Goal: Check status: Check status

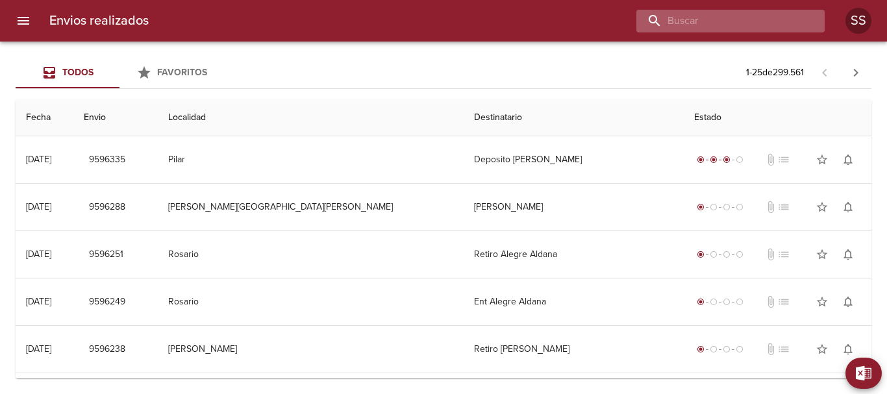
click at [769, 13] on input "buscar" at bounding box center [720, 21] width 166 height 23
paste input "[PERSON_NAME]"
type input "[PERSON_NAME]"
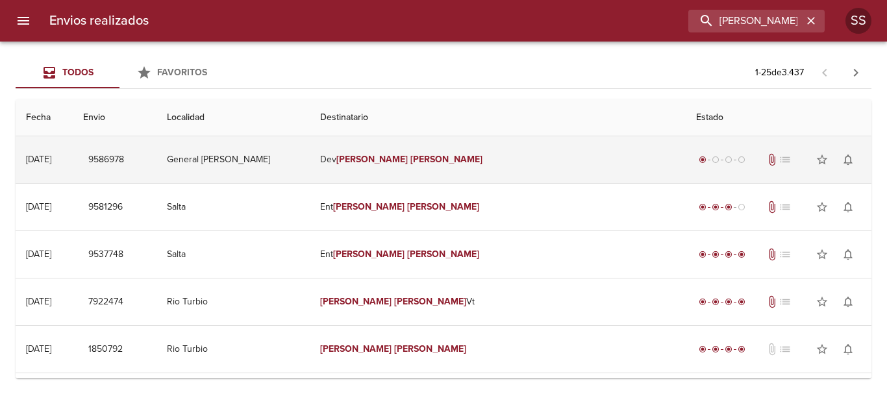
click at [513, 151] on td "[PERSON_NAME]" at bounding box center [498, 159] width 376 height 47
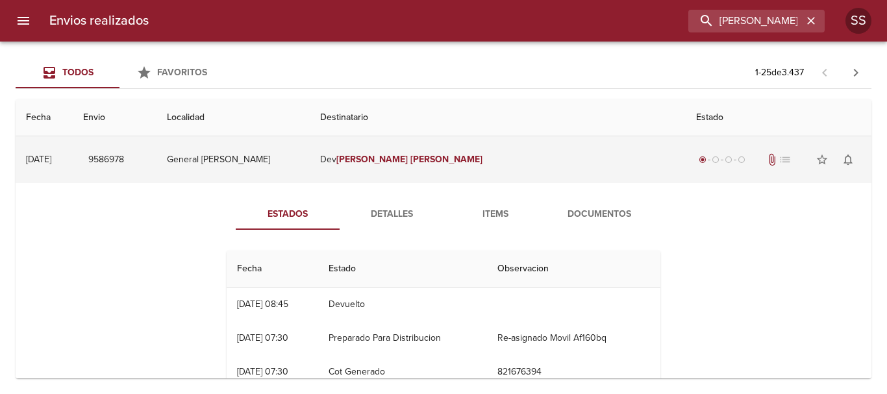
click at [507, 159] on td "[PERSON_NAME]" at bounding box center [498, 159] width 376 height 47
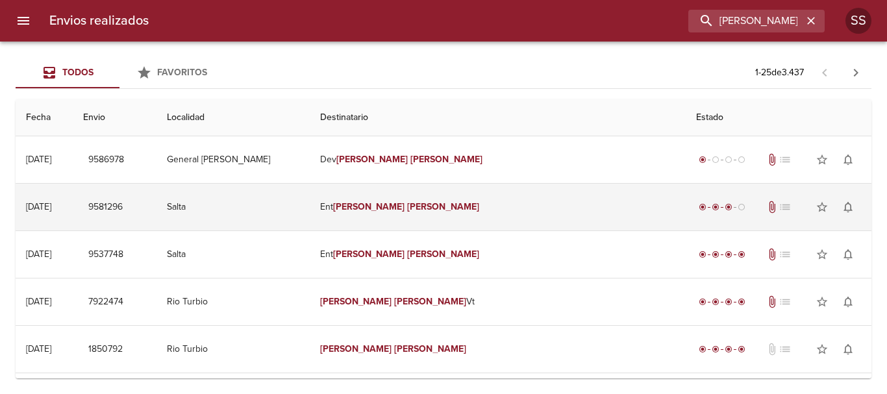
click at [504, 200] on td "Ent [PERSON_NAME]" at bounding box center [498, 207] width 376 height 47
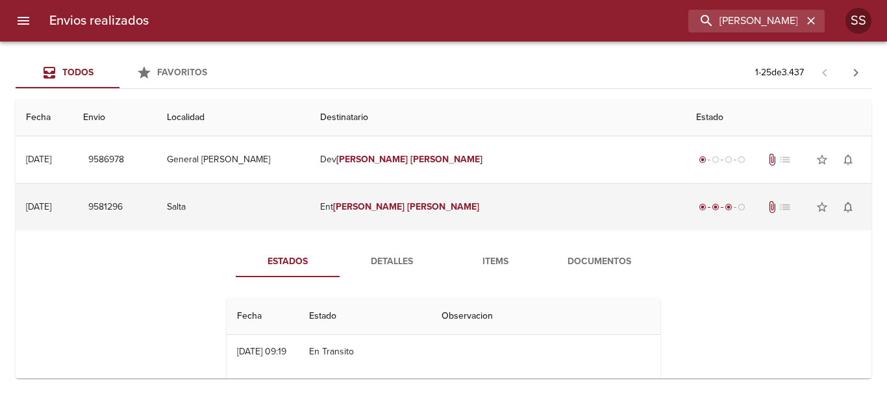
click at [542, 209] on td "Ent [PERSON_NAME]" at bounding box center [498, 207] width 376 height 47
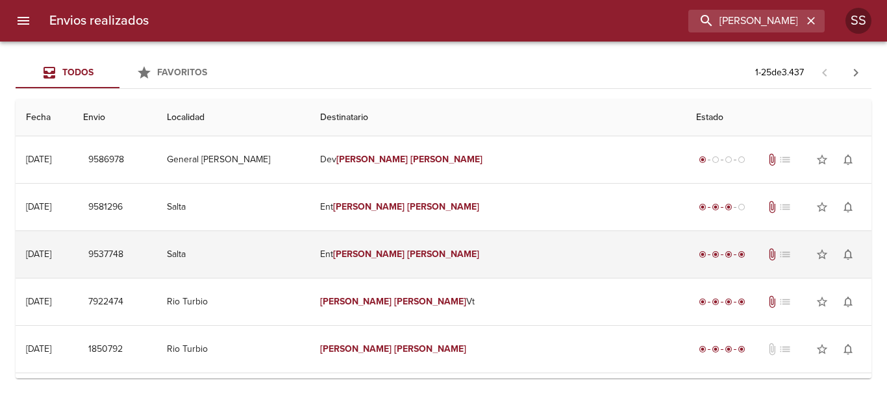
click at [528, 251] on td "Ent [PERSON_NAME]" at bounding box center [498, 254] width 376 height 47
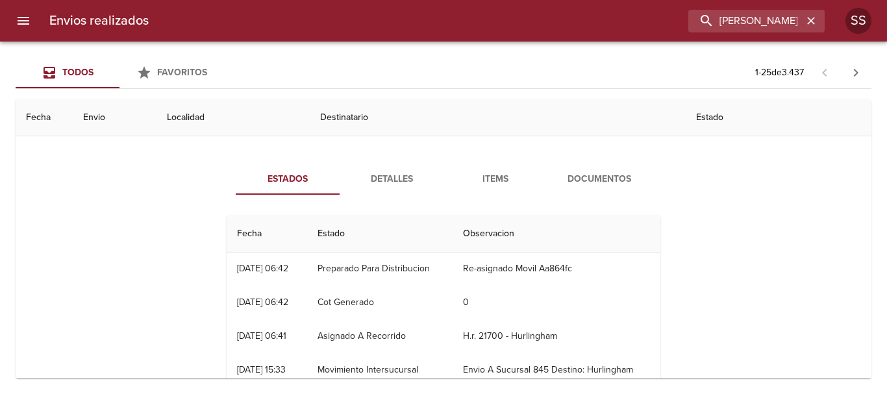
scroll to position [3, 0]
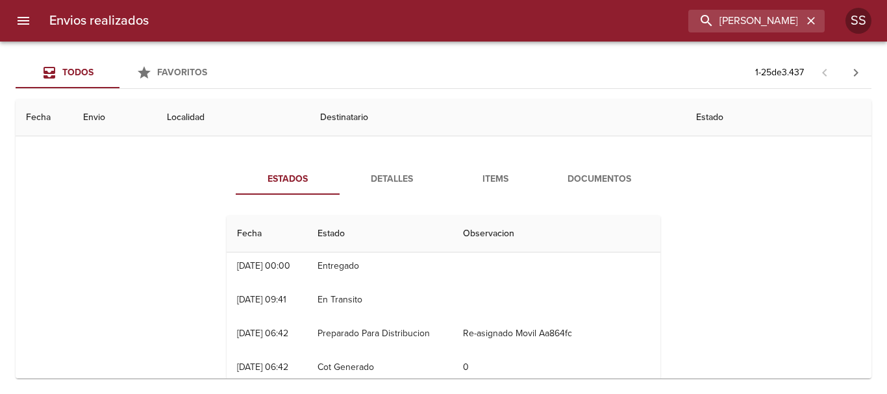
click at [411, 178] on span "Detalles" at bounding box center [392, 180] width 88 height 16
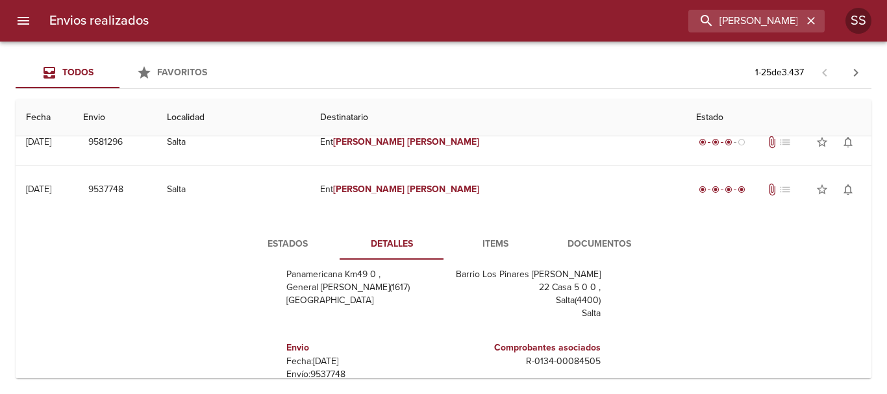
scroll to position [0, 0]
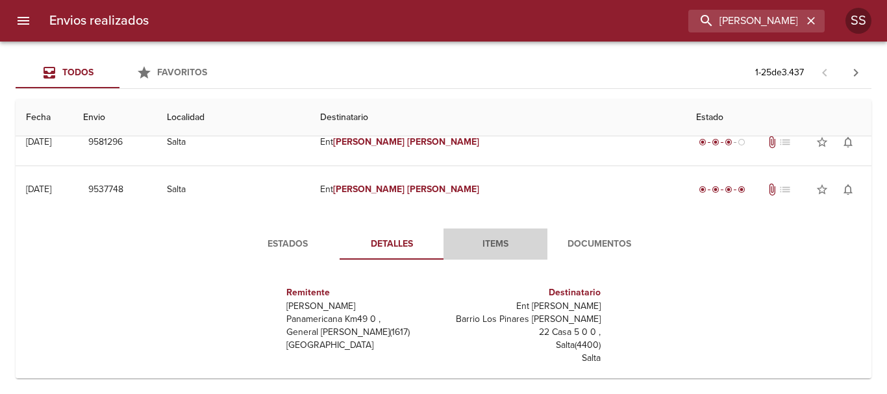
click at [492, 244] on span "Items" at bounding box center [496, 244] width 88 height 16
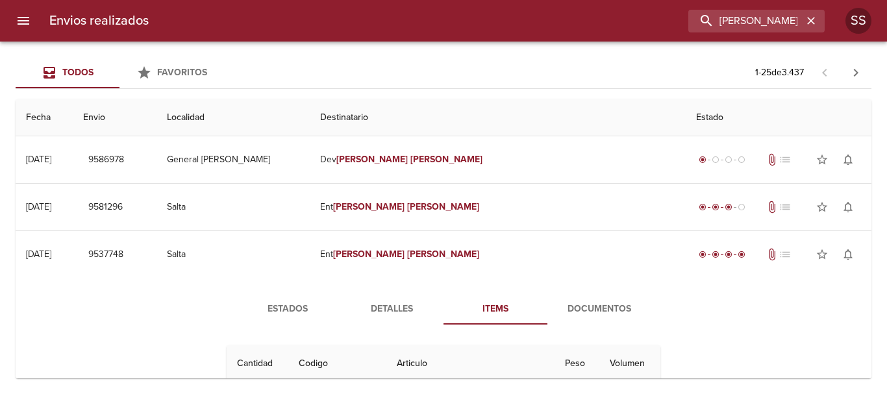
click at [596, 314] on span "Documentos" at bounding box center [599, 309] width 88 height 16
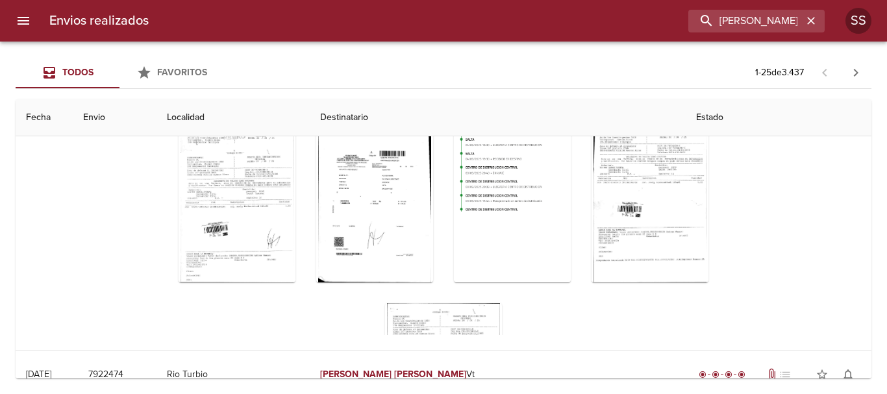
scroll to position [130, 0]
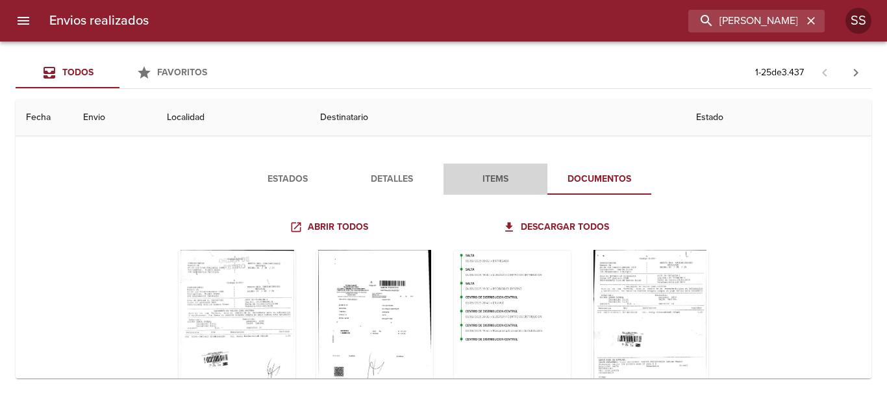
click at [495, 185] on span "Items" at bounding box center [496, 180] width 88 height 16
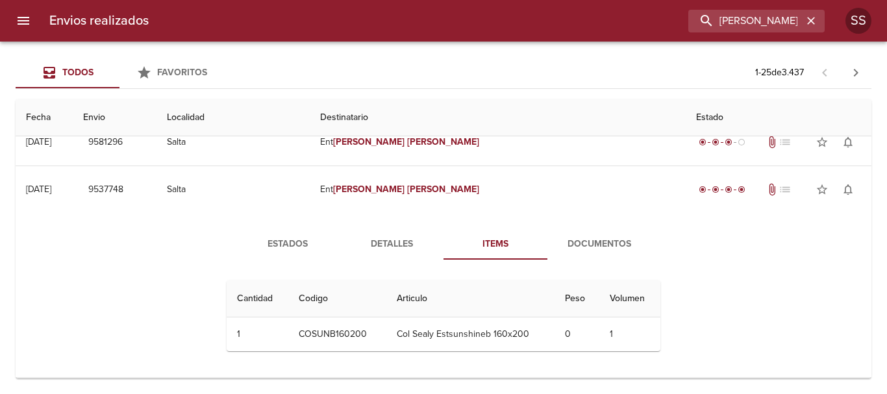
scroll to position [0, 0]
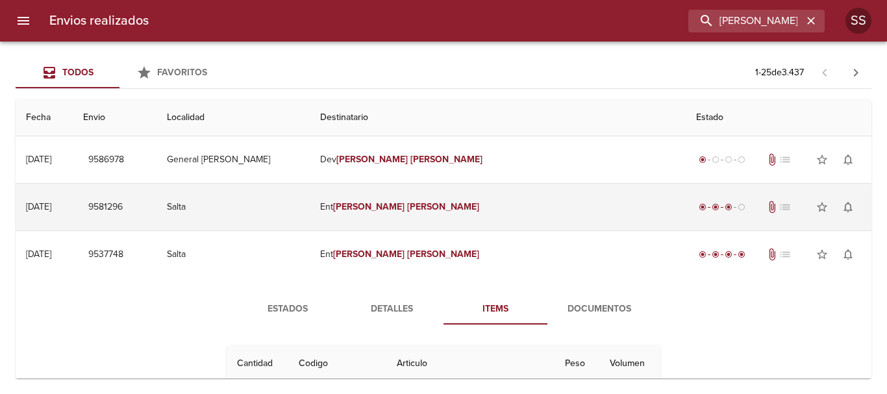
click at [537, 208] on td "Ent [PERSON_NAME]" at bounding box center [498, 207] width 376 height 47
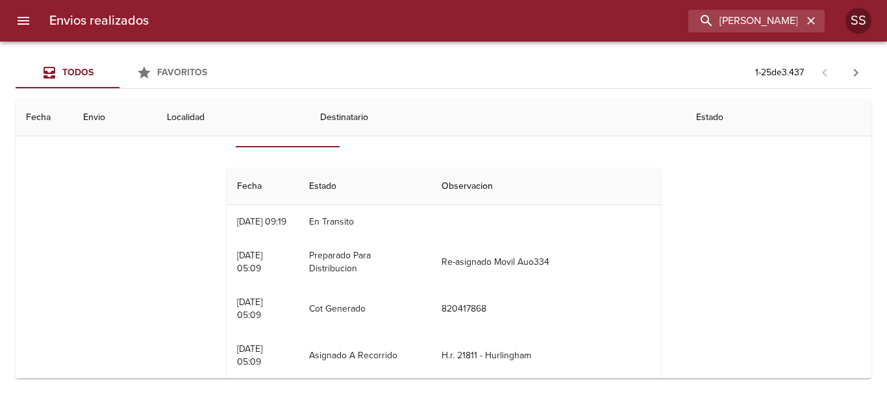
scroll to position [65, 0]
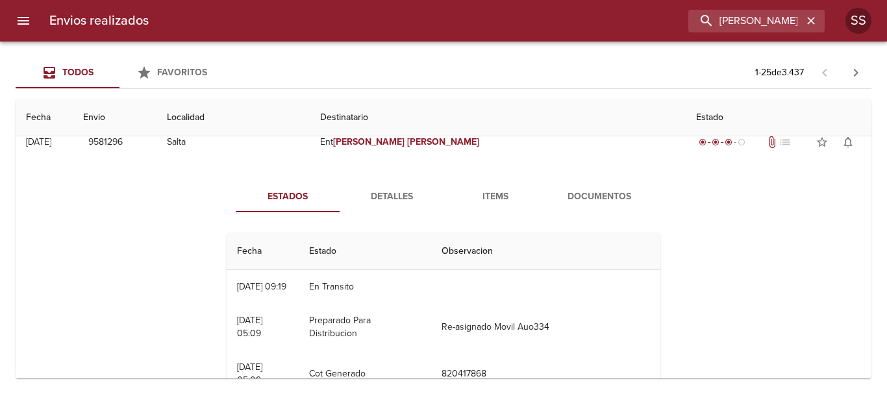
click at [585, 205] on span "Documentos" at bounding box center [599, 197] width 88 height 16
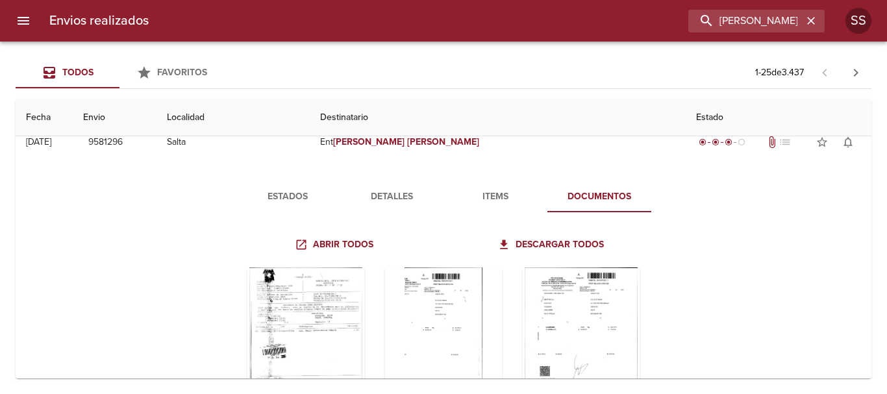
scroll to position [130, 0]
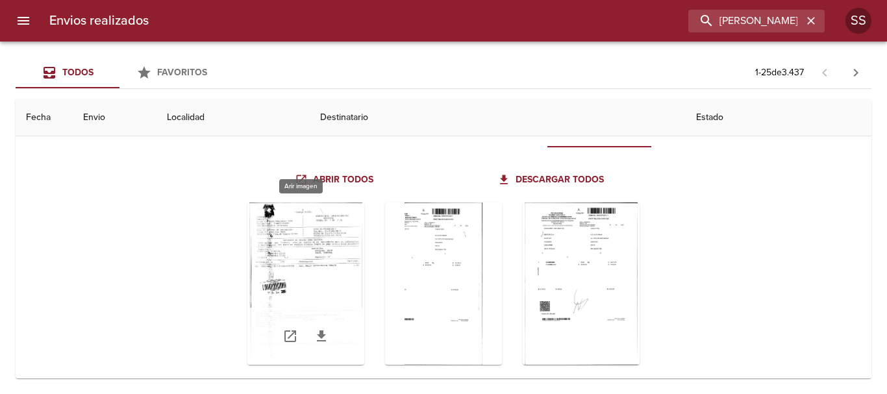
click at [331, 264] on div "Tabla de envíos del cliente" at bounding box center [306, 284] width 117 height 162
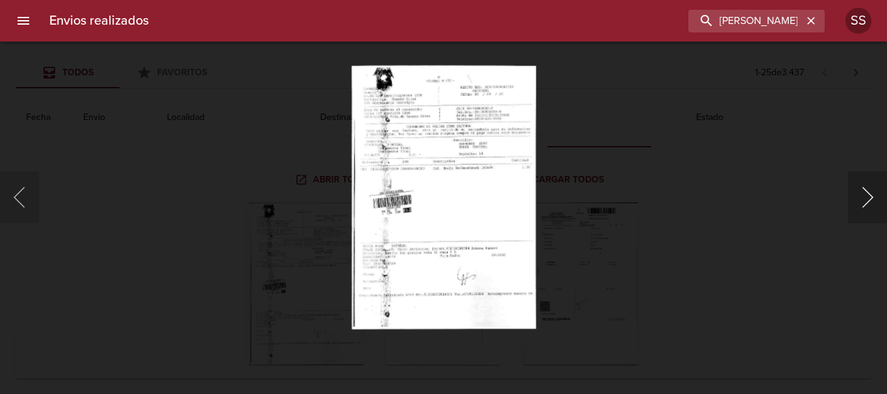
click at [882, 199] on button "Siguiente" at bounding box center [867, 198] width 39 height 52
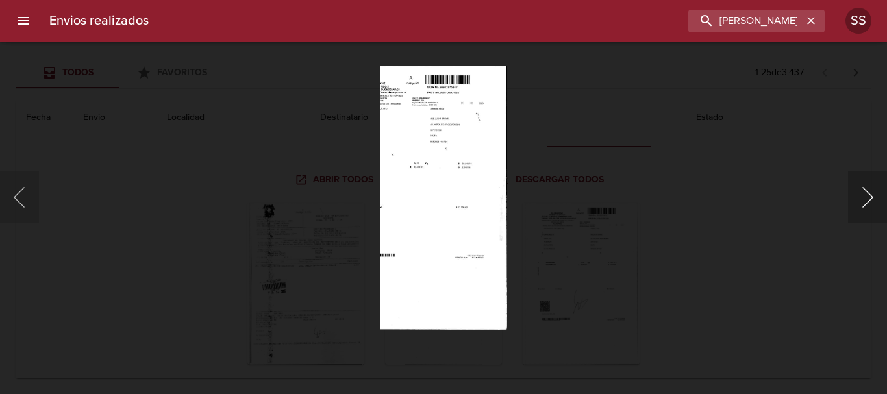
click at [866, 199] on button "Siguiente" at bounding box center [867, 198] width 39 height 52
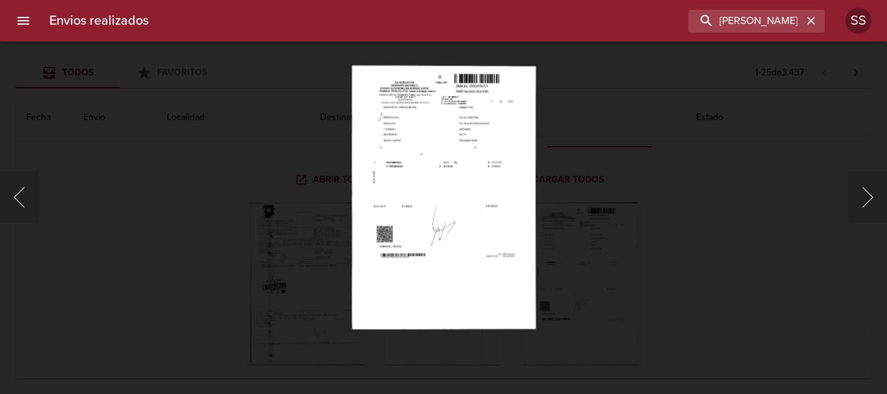
click at [730, 280] on div "Lightbox" at bounding box center [443, 197] width 887 height 394
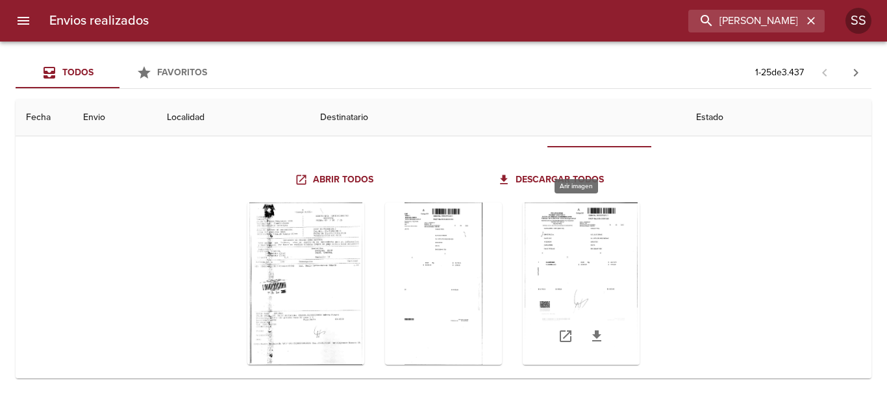
scroll to position [0, 0]
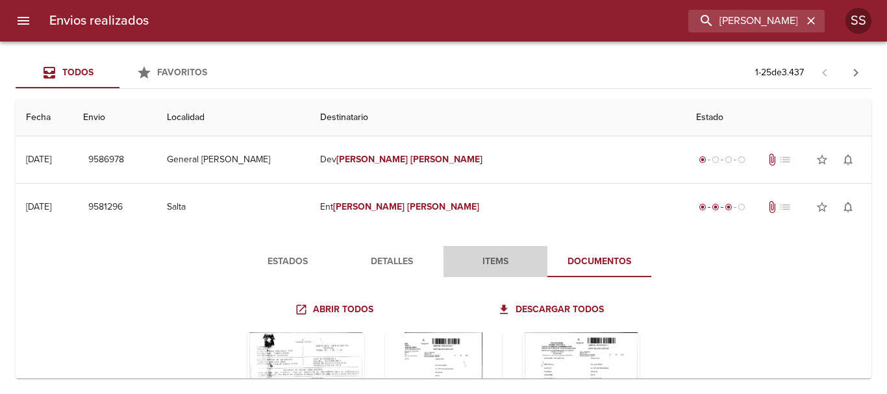
click at [503, 259] on span "Items" at bounding box center [496, 262] width 88 height 16
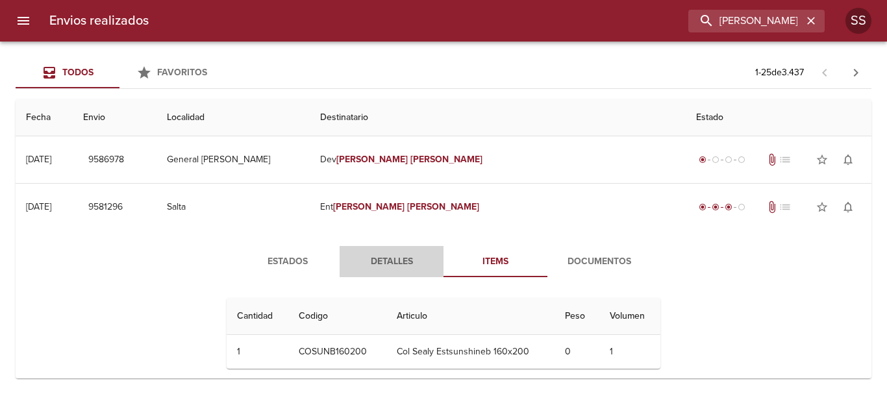
click at [402, 266] on span "Detalles" at bounding box center [392, 262] width 88 height 16
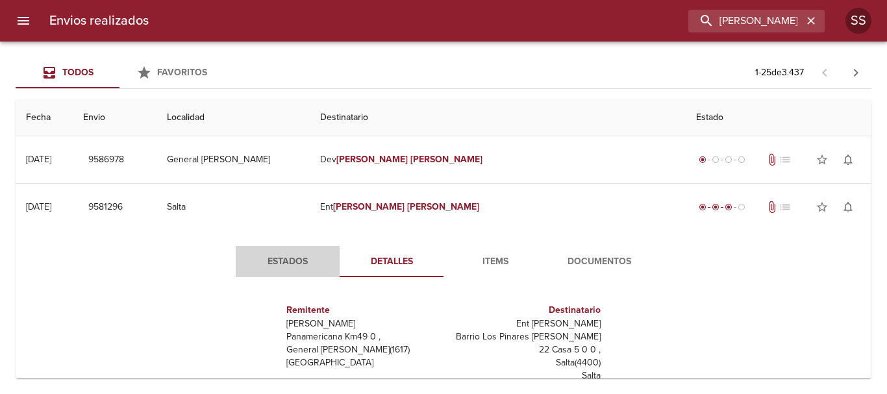
click at [281, 258] on span "Estados" at bounding box center [288, 262] width 88 height 16
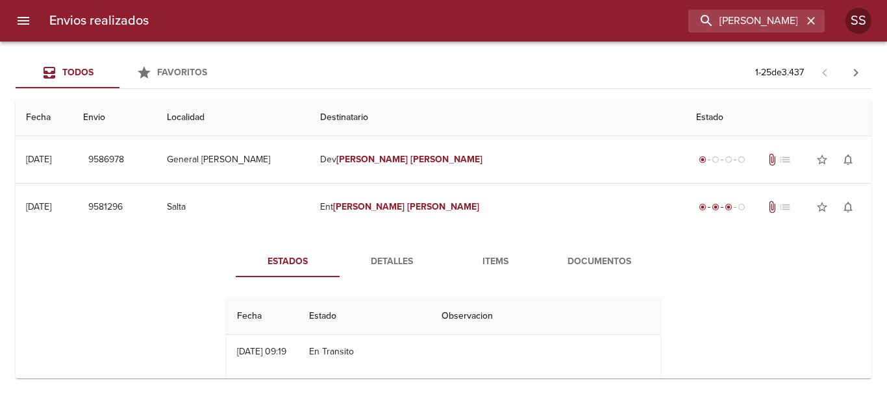
click at [194, 256] on div "Estados Detalles Items Documentos Fecha Estado Observacion 15/09 [DATE] 09:19 E…" at bounding box center [443, 397] width 835 height 333
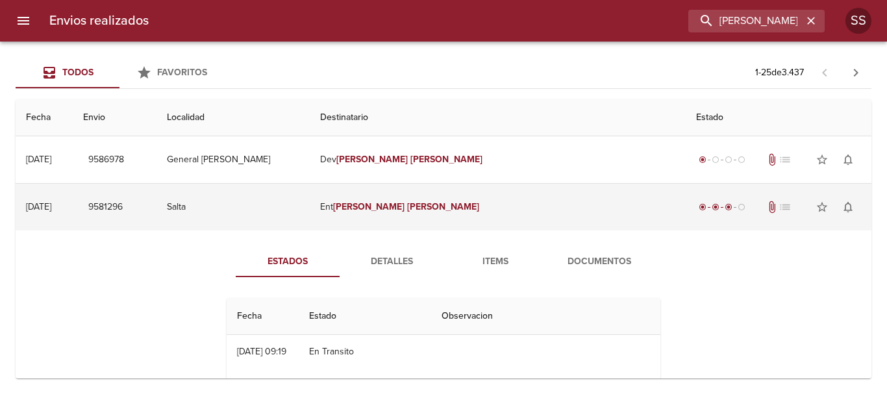
click at [596, 198] on td "Ent [PERSON_NAME]" at bounding box center [498, 207] width 376 height 47
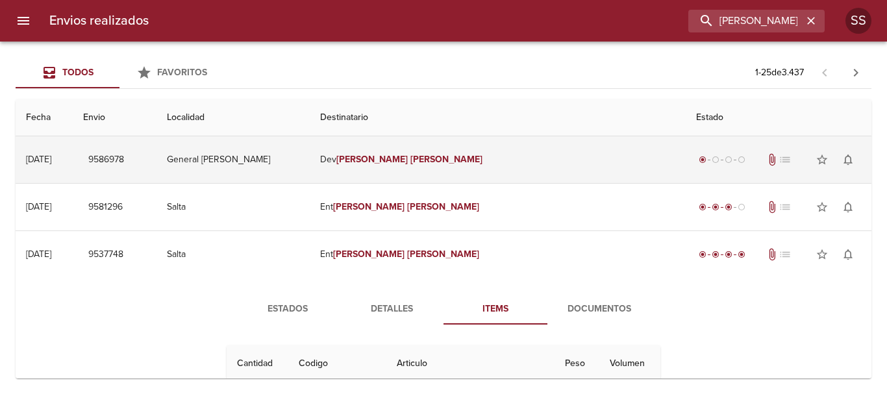
click at [536, 165] on td "[PERSON_NAME]" at bounding box center [498, 159] width 376 height 47
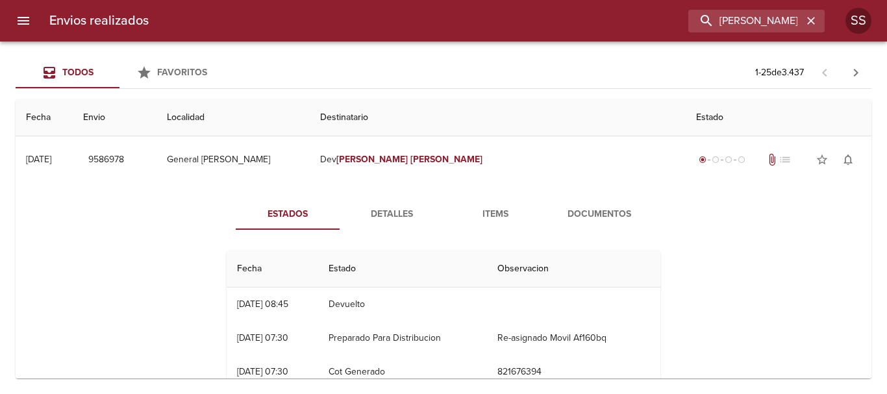
click at [415, 214] on span "Detalles" at bounding box center [392, 215] width 88 height 16
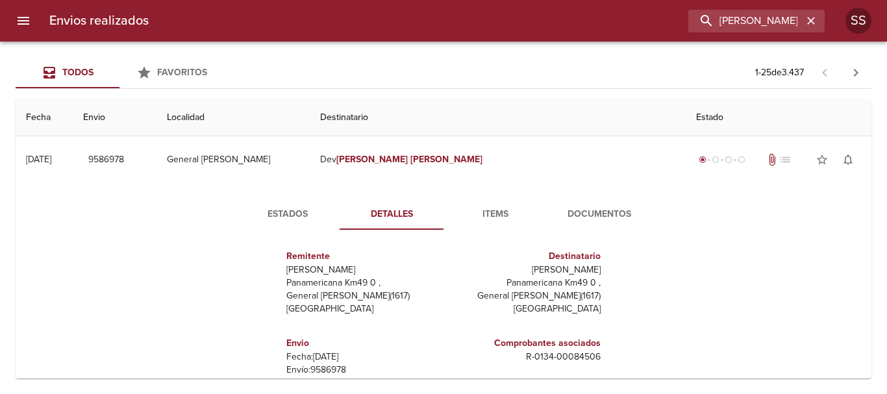
click at [494, 220] on span "Items" at bounding box center [496, 215] width 88 height 16
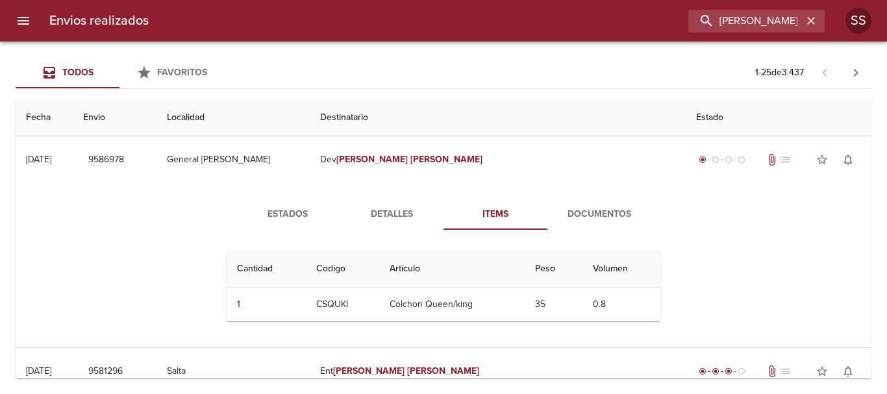
click at [628, 210] on span "Documentos" at bounding box center [599, 215] width 88 height 16
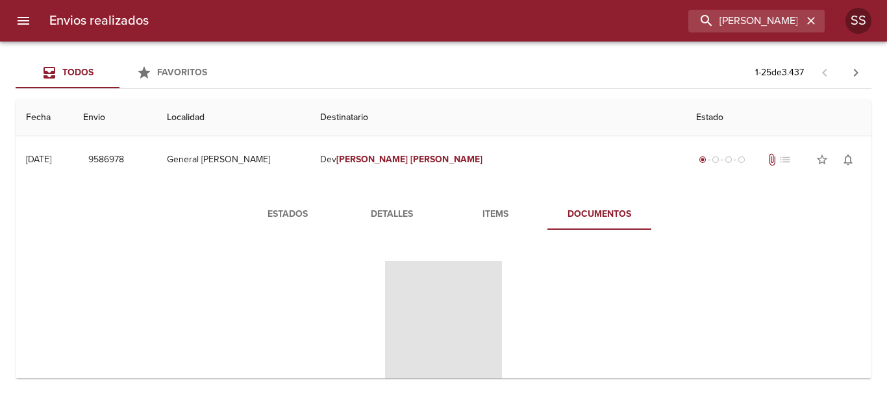
scroll to position [130, 0]
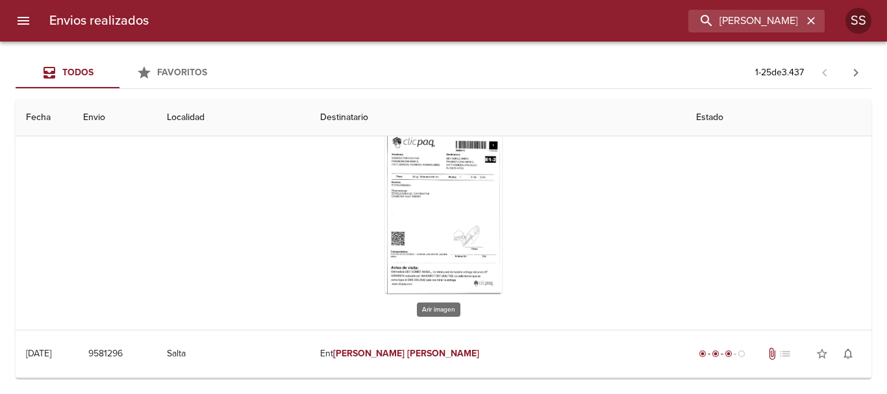
click at [468, 207] on div "Tabla de envíos del cliente" at bounding box center [443, 212] width 117 height 162
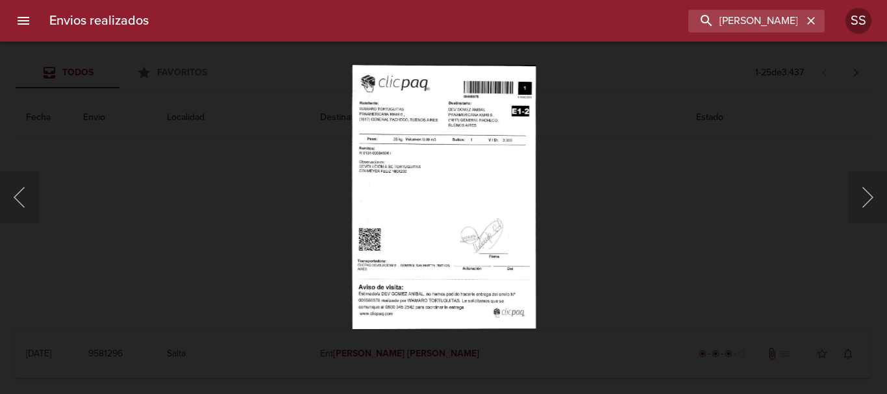
click at [401, 180] on img "Lightbox" at bounding box center [443, 197] width 184 height 264
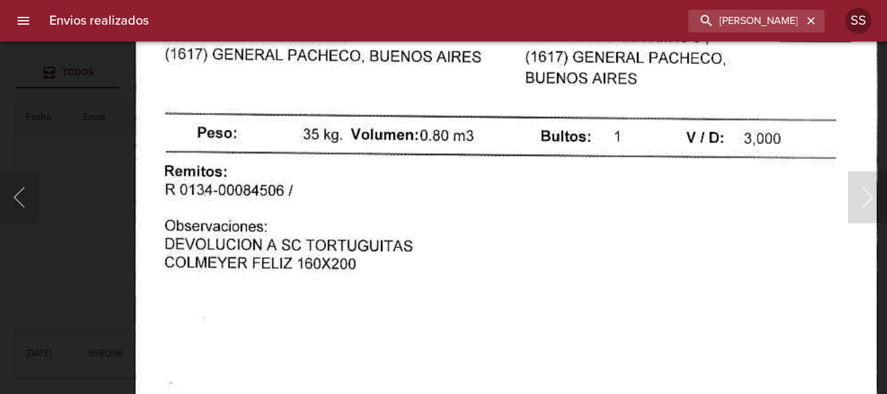
click at [338, 302] on img "Lightbox" at bounding box center [505, 367] width 743 height 1067
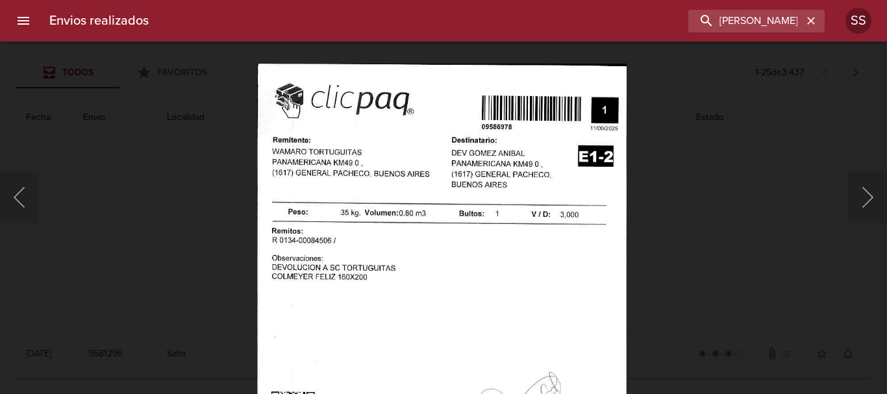
click at [734, 284] on div "Lightbox" at bounding box center [443, 197] width 887 height 394
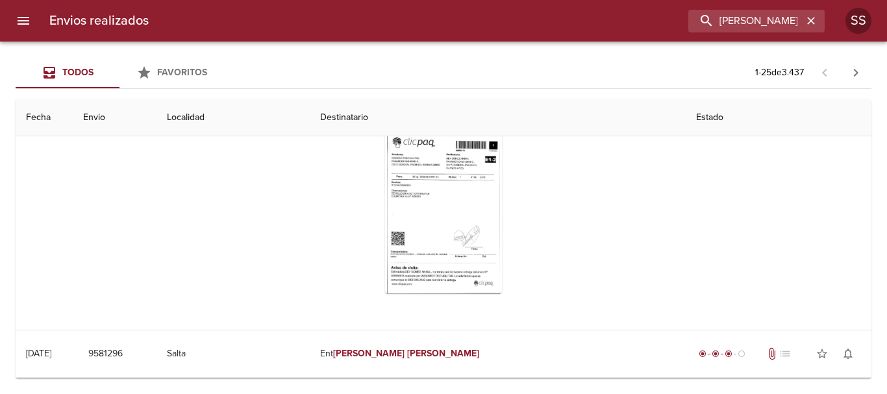
scroll to position [0, 0]
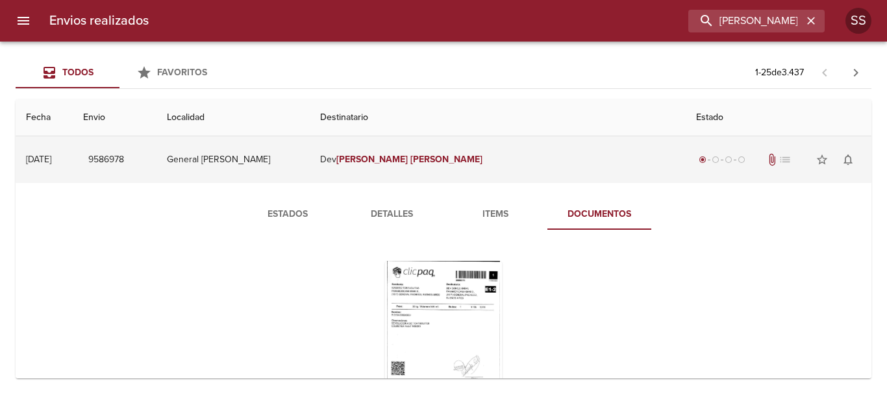
click at [553, 161] on td "[PERSON_NAME]" at bounding box center [498, 159] width 376 height 47
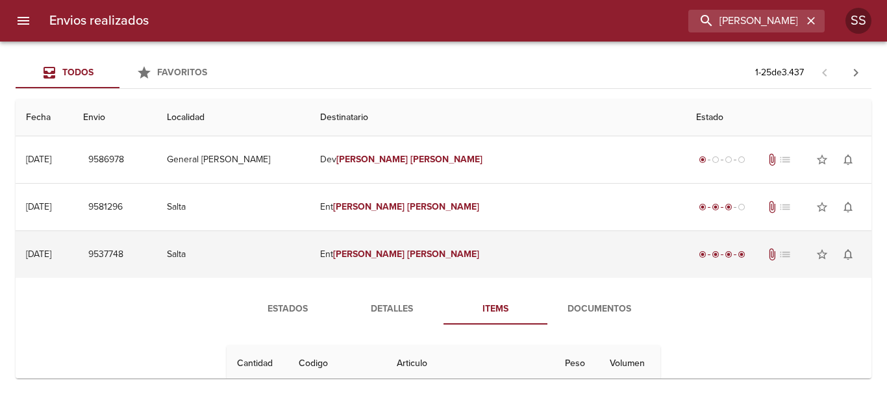
click at [510, 259] on td "Ent [PERSON_NAME]" at bounding box center [498, 254] width 376 height 47
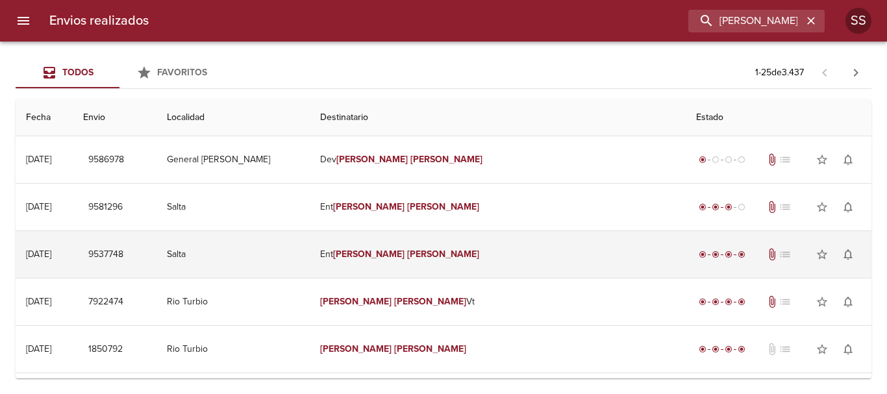
click at [553, 240] on td "Ent [PERSON_NAME]" at bounding box center [498, 254] width 376 height 47
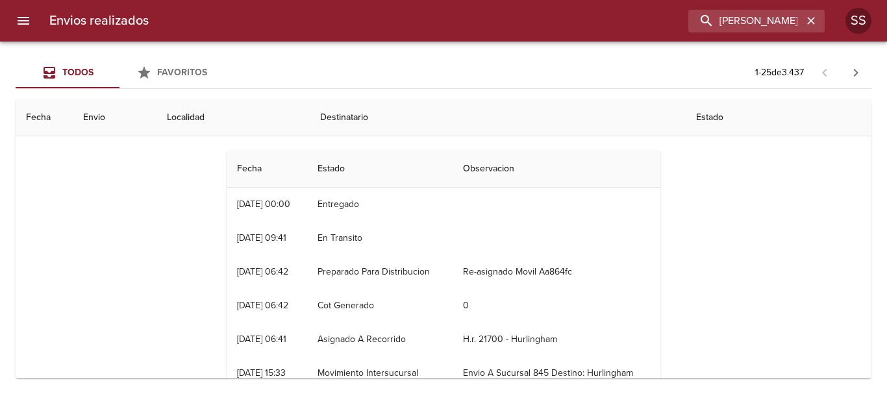
scroll to position [65, 0]
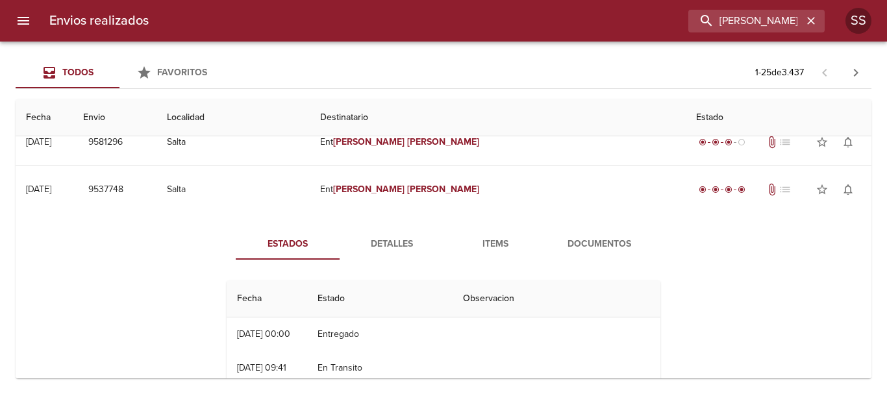
click at [394, 236] on span "Detalles" at bounding box center [392, 244] width 88 height 16
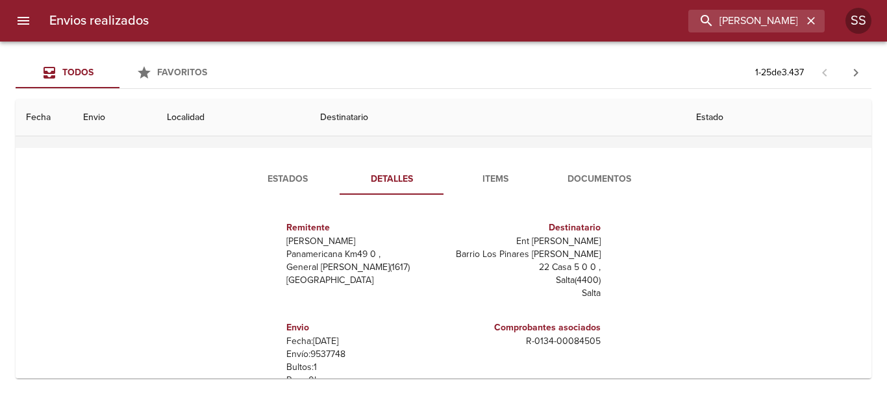
scroll to position [0, 0]
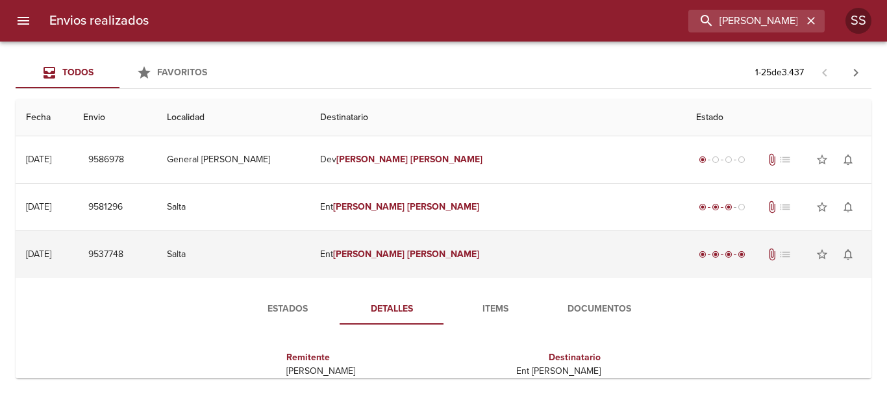
click at [520, 255] on td "Ent [PERSON_NAME]" at bounding box center [498, 254] width 376 height 47
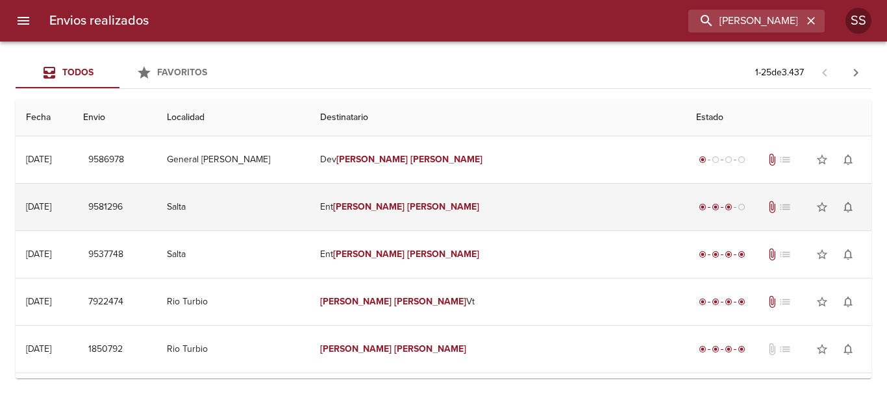
click at [544, 208] on td "Ent [PERSON_NAME]" at bounding box center [498, 207] width 376 height 47
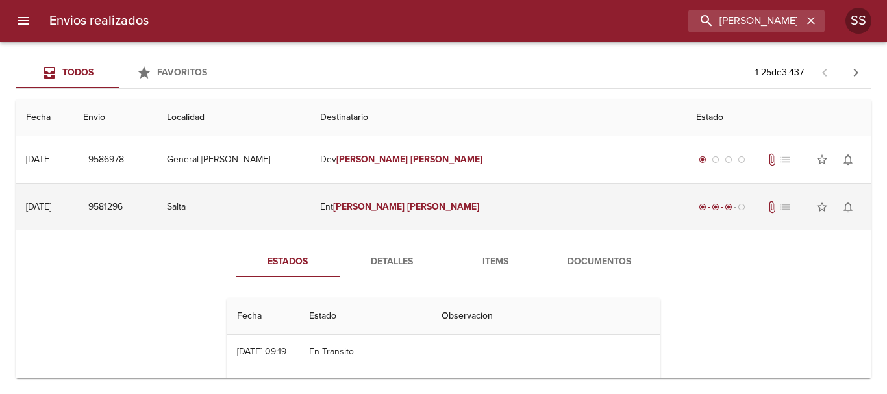
click at [503, 201] on td "Ent [PERSON_NAME]" at bounding box center [498, 207] width 376 height 47
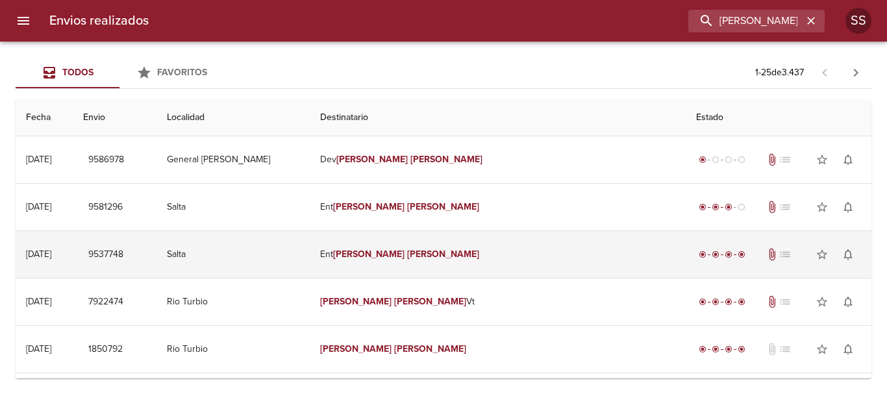
click at [504, 259] on td "Ent [PERSON_NAME]" at bounding box center [498, 254] width 376 height 47
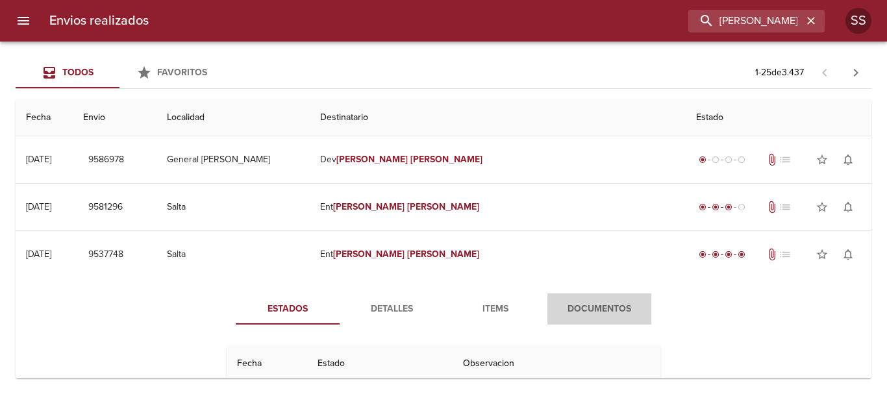
click at [586, 304] on span "Documentos" at bounding box center [599, 309] width 88 height 16
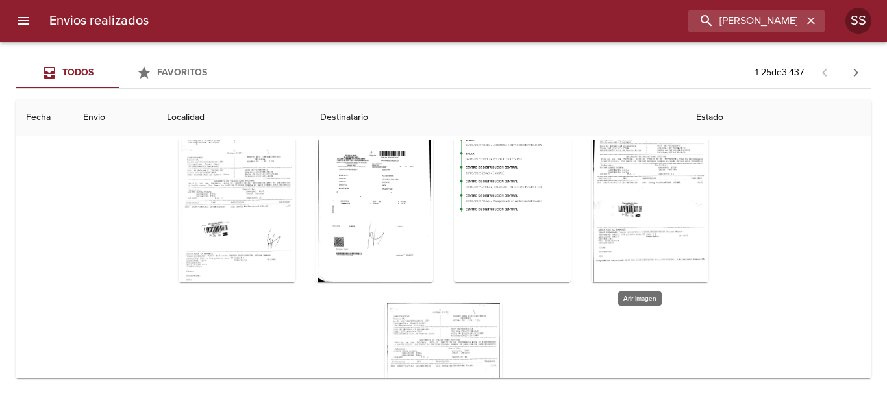
scroll to position [141, 0]
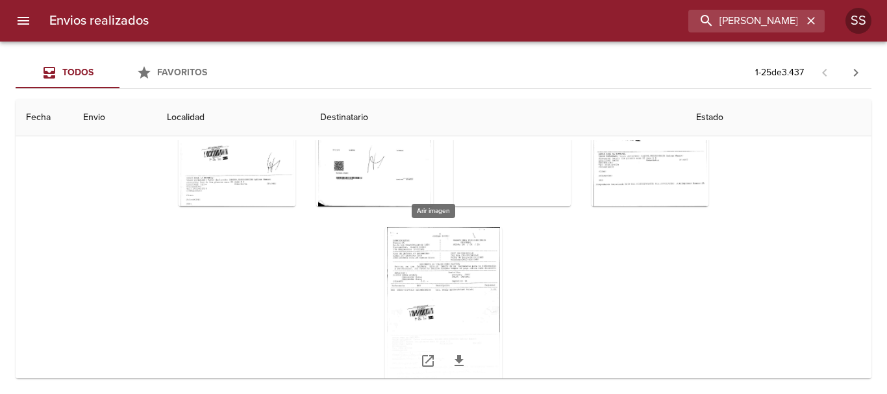
click at [457, 272] on div "Tabla de envíos del cliente" at bounding box center [443, 308] width 117 height 162
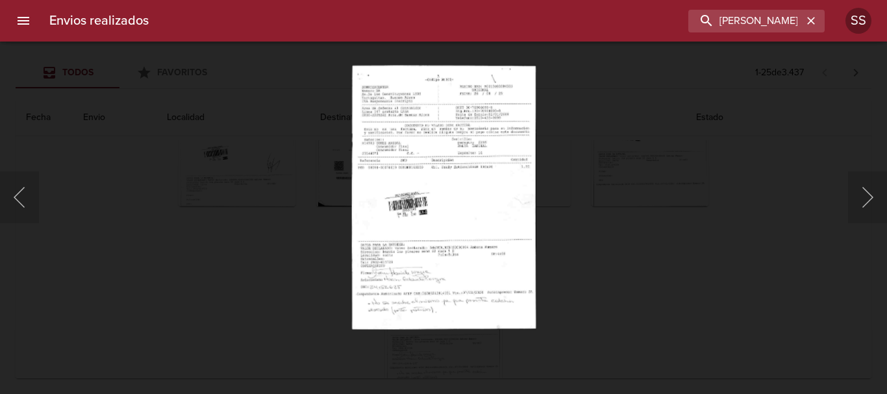
click at [639, 262] on div "Lightbox" at bounding box center [443, 197] width 887 height 394
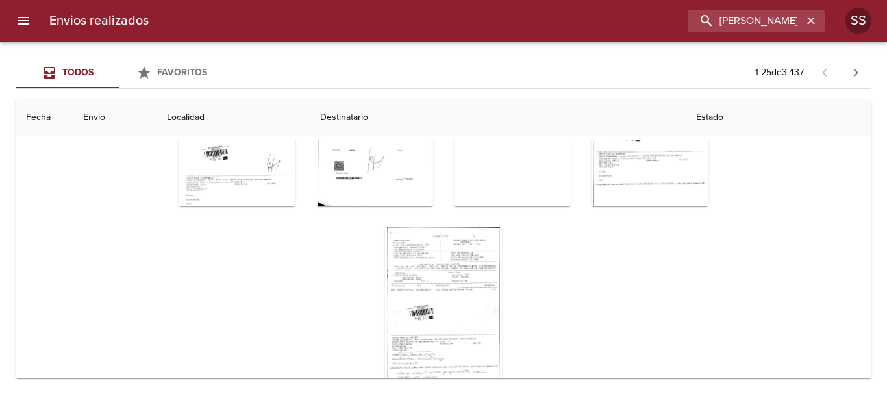
scroll to position [325, 0]
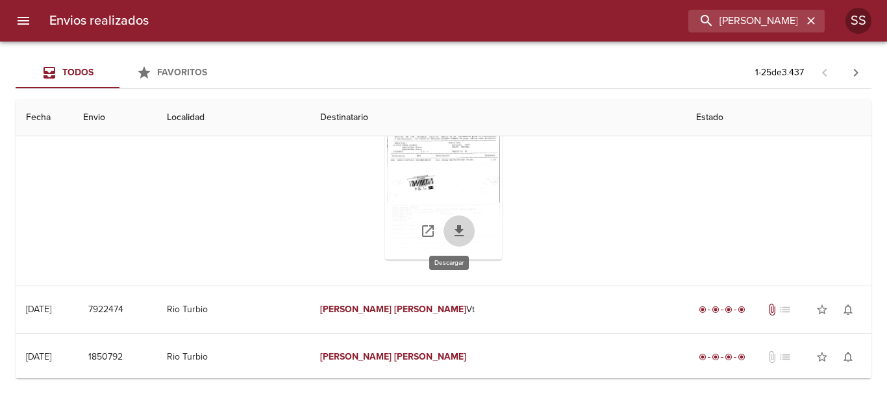
click at [452, 231] on icon "Tabla de envíos del cliente" at bounding box center [460, 231] width 16 height 16
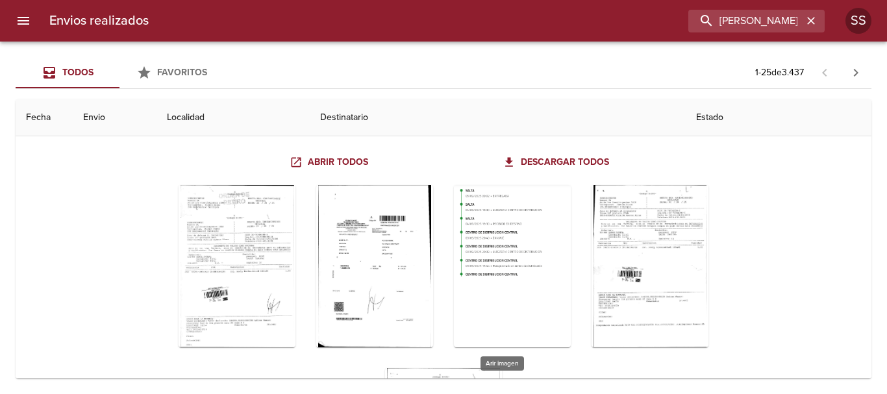
scroll to position [65, 0]
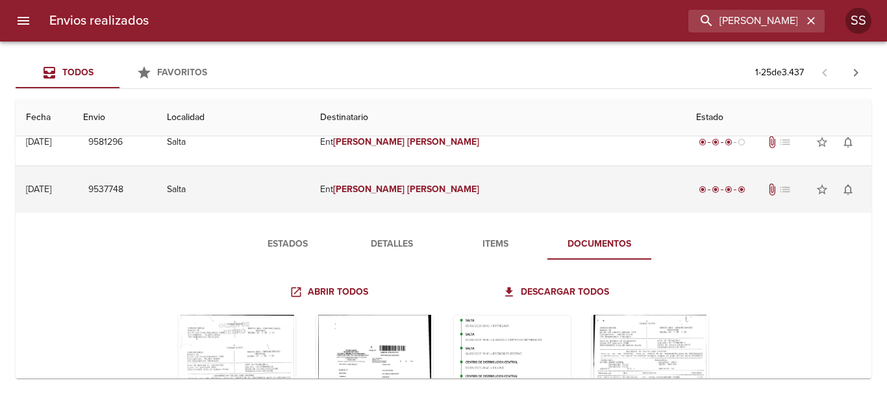
click at [513, 179] on td "Ent [PERSON_NAME]" at bounding box center [498, 189] width 376 height 47
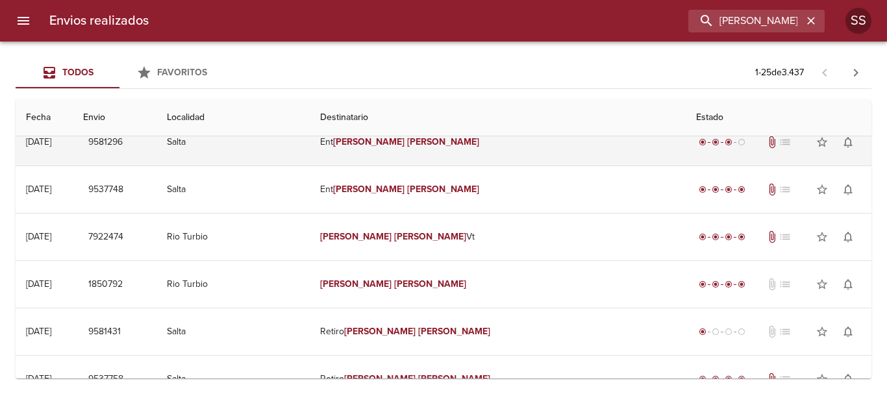
click at [526, 142] on td "Ent [PERSON_NAME]" at bounding box center [498, 142] width 376 height 47
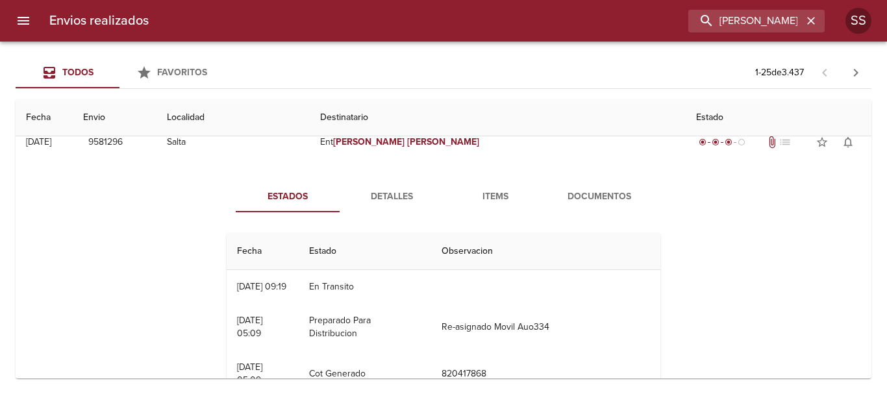
scroll to position [0, 0]
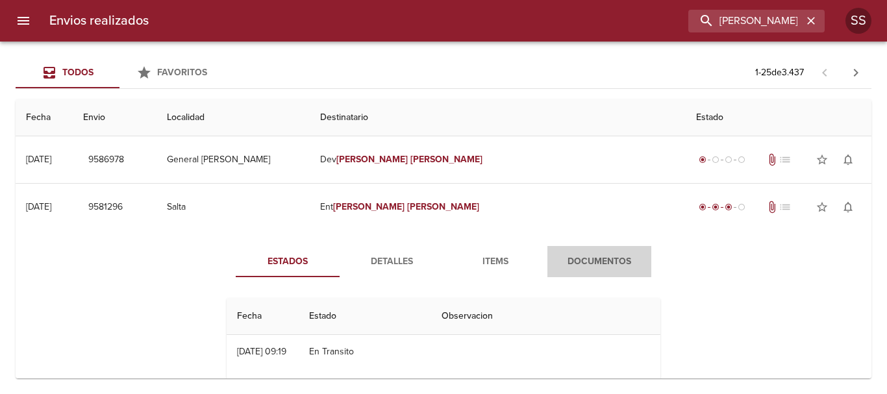
click at [583, 267] on span "Documentos" at bounding box center [599, 262] width 88 height 16
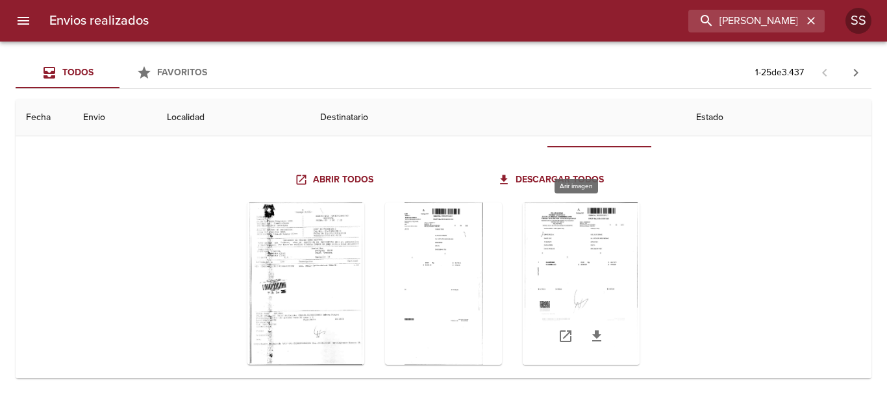
scroll to position [195, 0]
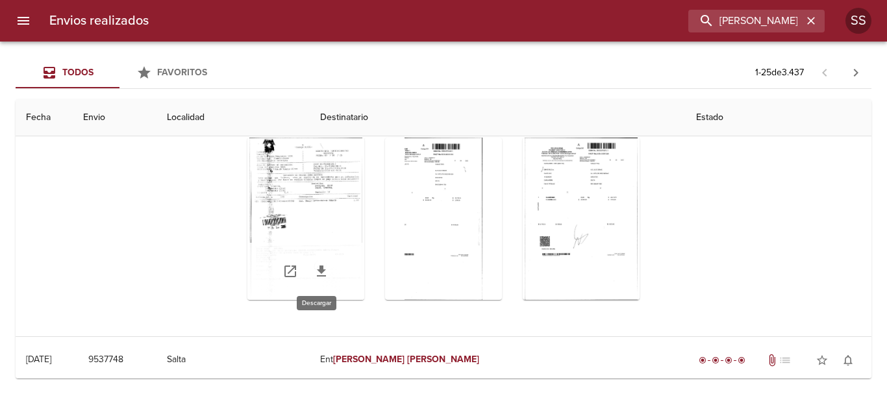
click at [314, 269] on icon "Tabla de envíos del cliente" at bounding box center [322, 272] width 16 height 16
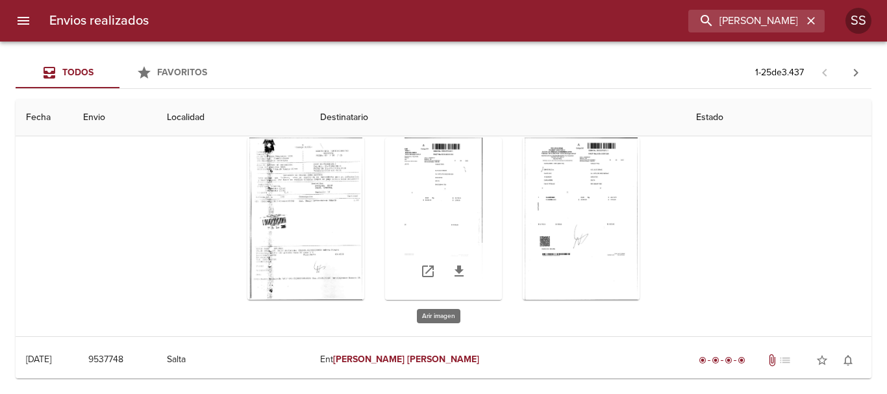
click at [469, 194] on div "Tabla de envíos del cliente" at bounding box center [443, 219] width 117 height 162
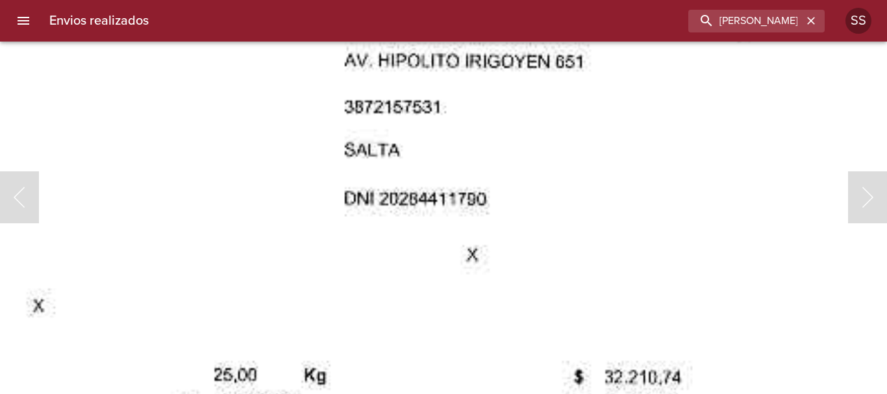
click at [483, 0] on html "Envios realizados [PERSON_NAME] SS Todos Favoritos 1 - 25 de 3.437 Fecha Envio …" at bounding box center [443, 0] width 887 height 0
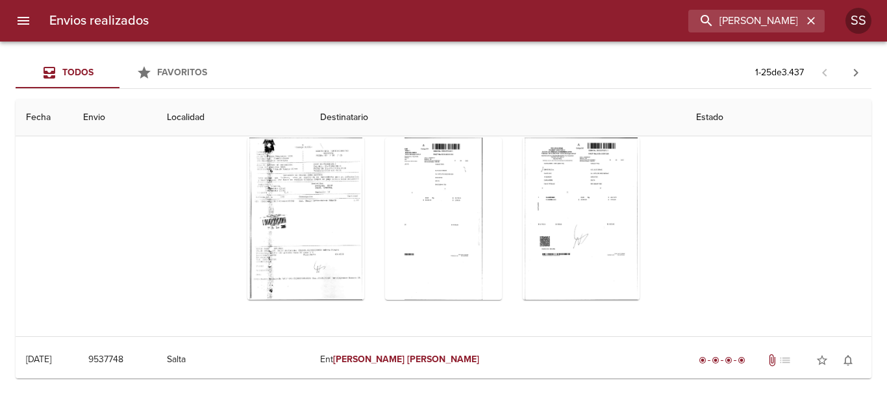
scroll to position [0, 0]
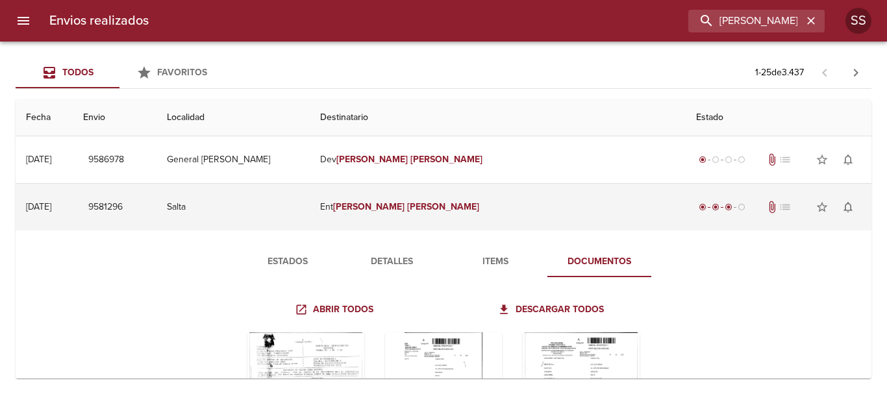
click at [578, 200] on td "Ent [PERSON_NAME]" at bounding box center [498, 207] width 376 height 47
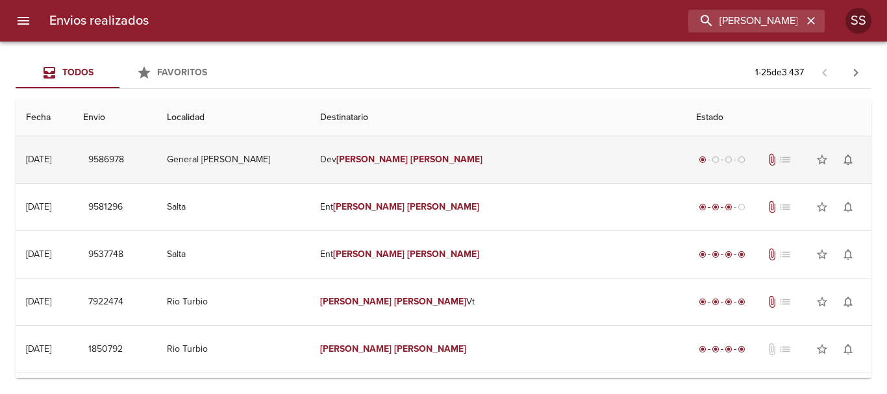
click at [550, 158] on td "[PERSON_NAME]" at bounding box center [498, 159] width 376 height 47
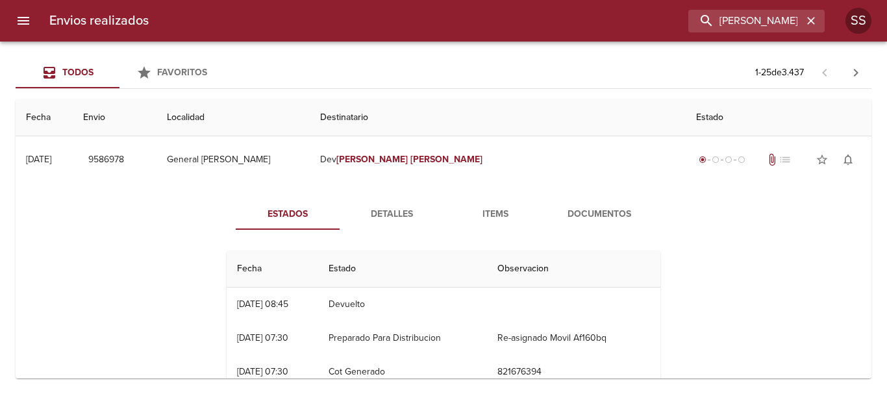
click at [390, 211] on span "Detalles" at bounding box center [392, 215] width 88 height 16
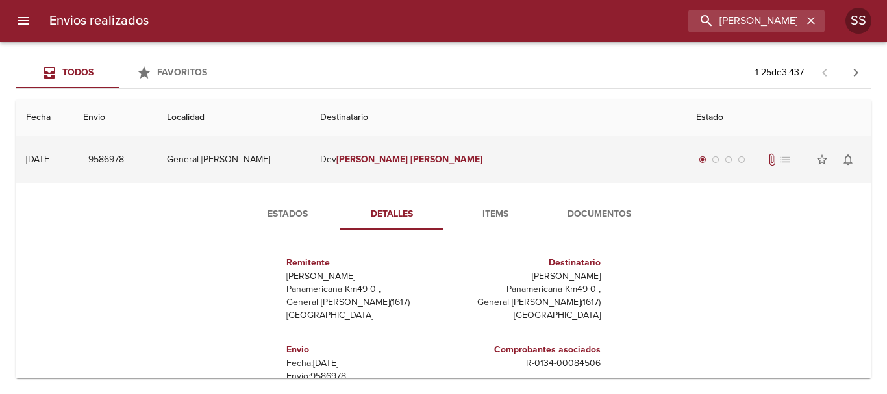
click at [512, 155] on td "[PERSON_NAME]" at bounding box center [498, 159] width 376 height 47
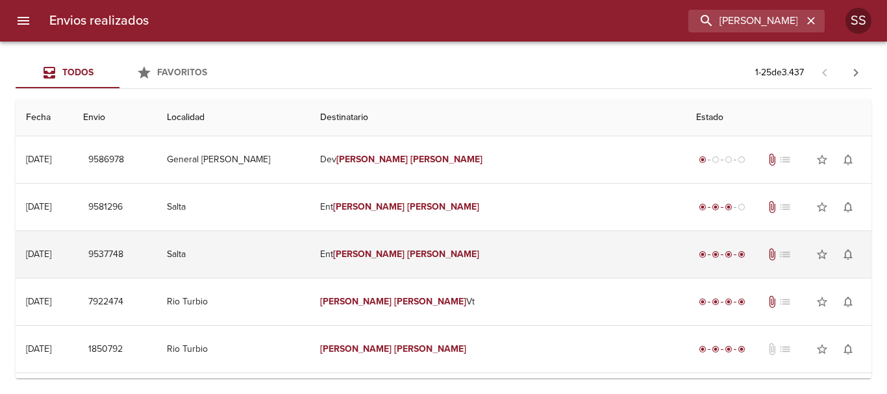
click at [551, 264] on td "Ent [PERSON_NAME]" at bounding box center [498, 254] width 376 height 47
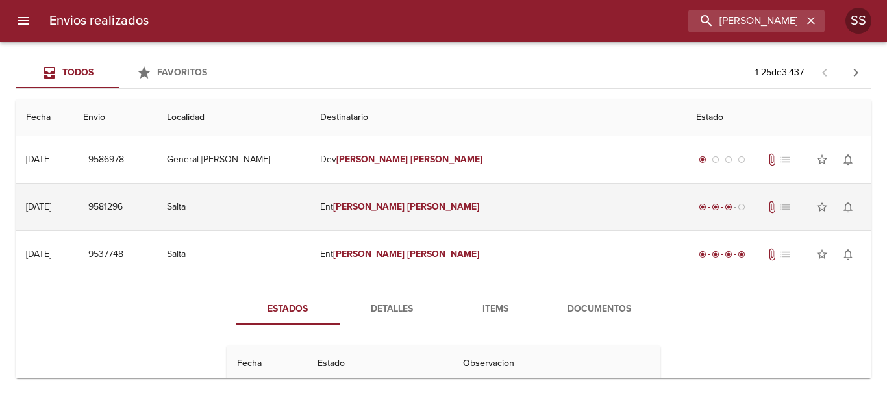
click at [546, 205] on td "Ent [PERSON_NAME]" at bounding box center [498, 207] width 376 height 47
